Goal: Task Accomplishment & Management: Manage account settings

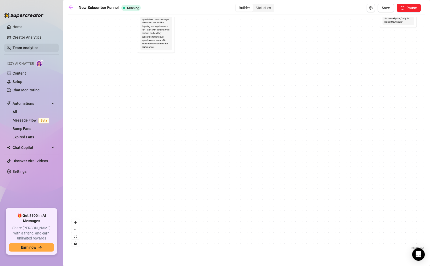
click at [20, 49] on link "Team Analytics" at bounding box center [26, 48] width 26 height 4
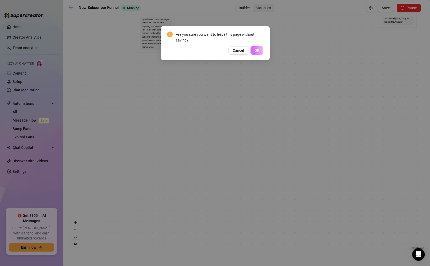
click at [256, 52] on button "OK" at bounding box center [257, 50] width 13 height 8
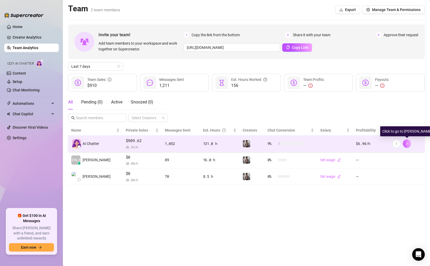
click at [408, 142] on icon "right" at bounding box center [408, 144] width 4 height 4
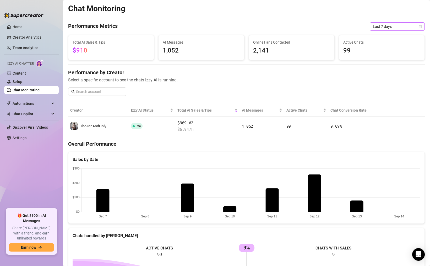
click at [384, 27] on span "Last 7 days" at bounding box center [397, 27] width 49 height 8
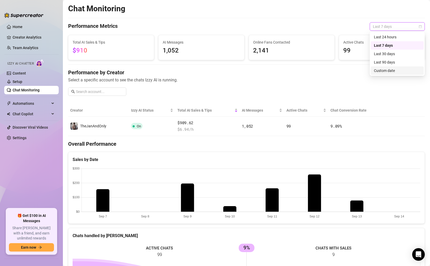
click at [375, 71] on div "Custom date" at bounding box center [397, 71] width 47 height 6
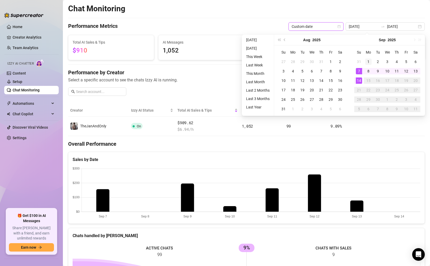
type input "[DATE]"
click at [369, 60] on div "1" at bounding box center [369, 61] width 6 height 6
type input "[DATE]"
click at [358, 81] on div "14" at bounding box center [359, 80] width 6 height 6
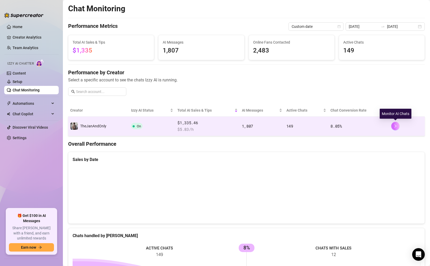
click at [395, 126] on icon "right" at bounding box center [396, 126] width 4 height 4
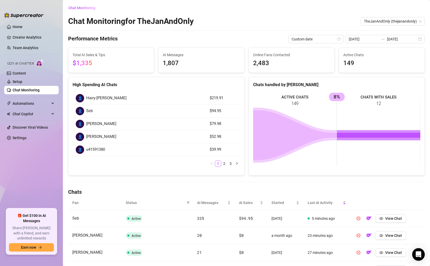
click at [393, 126] on rect at bounding box center [337, 131] width 168 height 79
drag, startPoint x: 213, startPoint y: 98, endPoint x: 230, endPoint y: 104, distance: 18.0
click at [230, 104] on td "$219.91" at bounding box center [224, 98] width 34 height 13
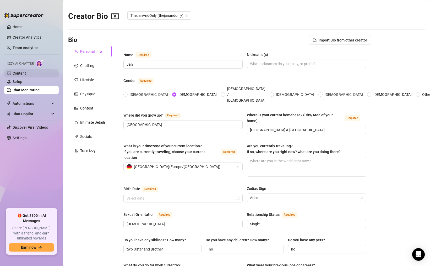
type input "[DATE]"
click at [87, 139] on div "Socials" at bounding box center [90, 136] width 44 height 10
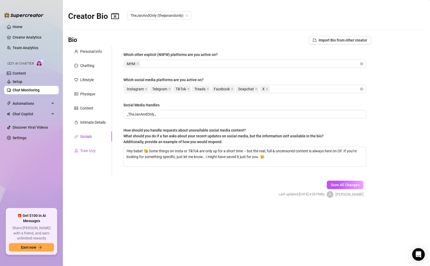
click at [82, 151] on div "Train Izzy" at bounding box center [87, 151] width 15 height 6
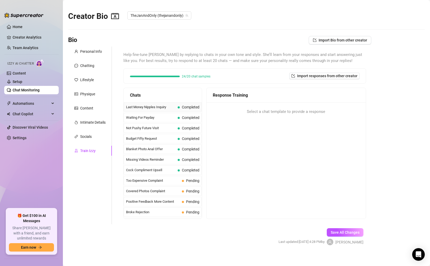
click at [155, 109] on span "Last Money Nipples Inquiry" at bounding box center [151, 106] width 50 height 5
